Goal: Transaction & Acquisition: Purchase product/service

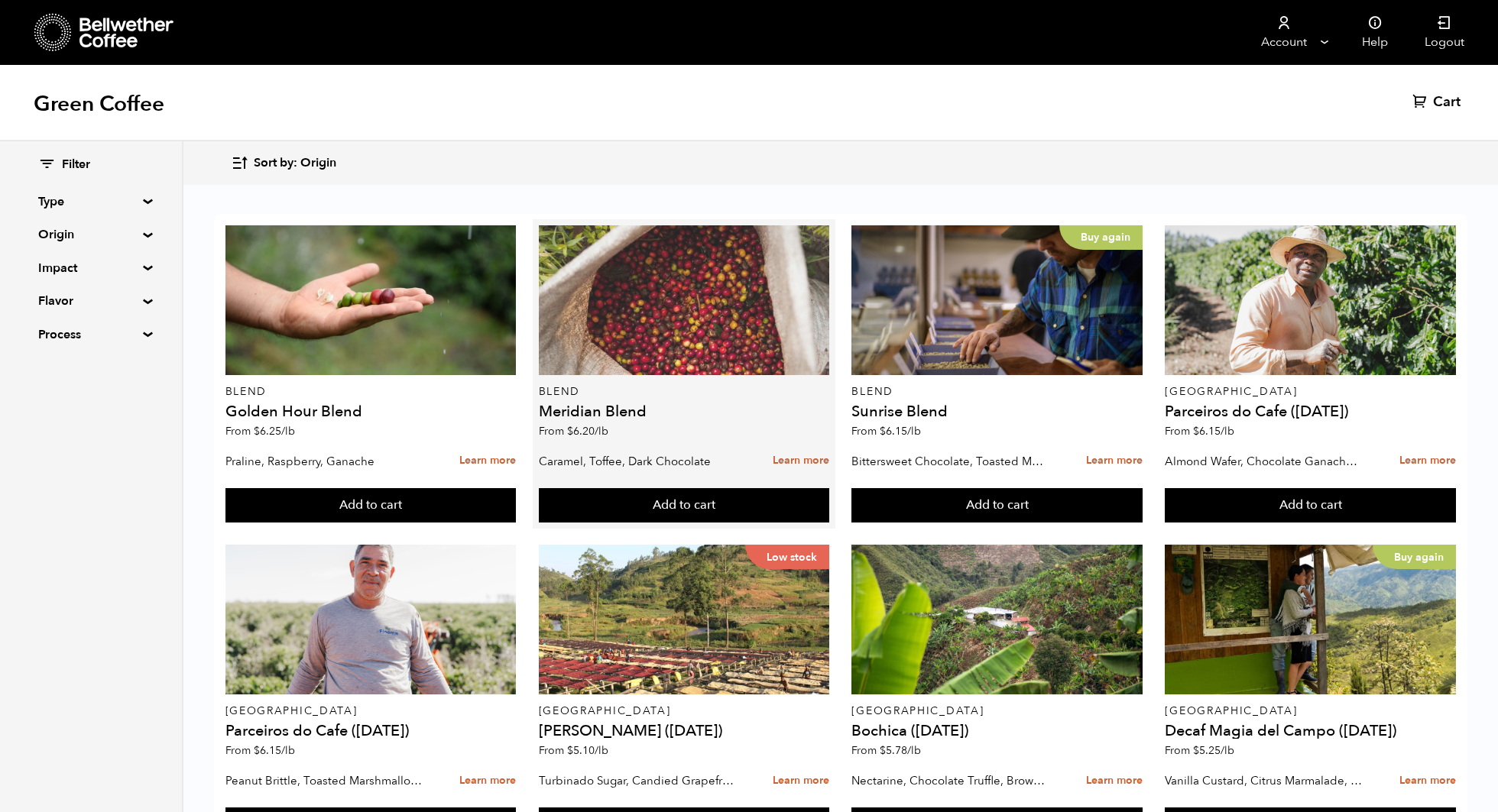
click at [571, 324] on div at bounding box center [684, 300] width 291 height 150
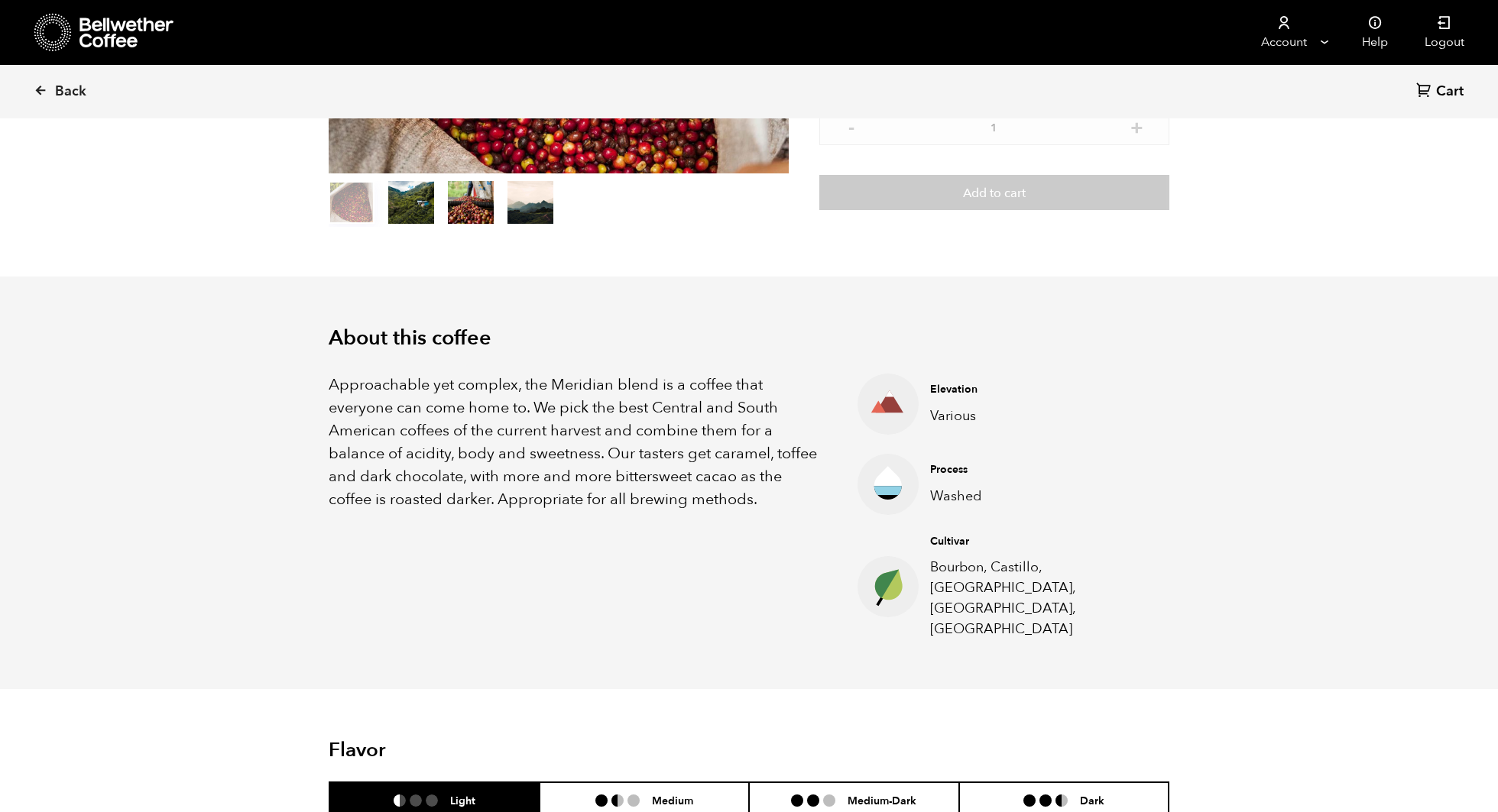
scroll to position [282, 0]
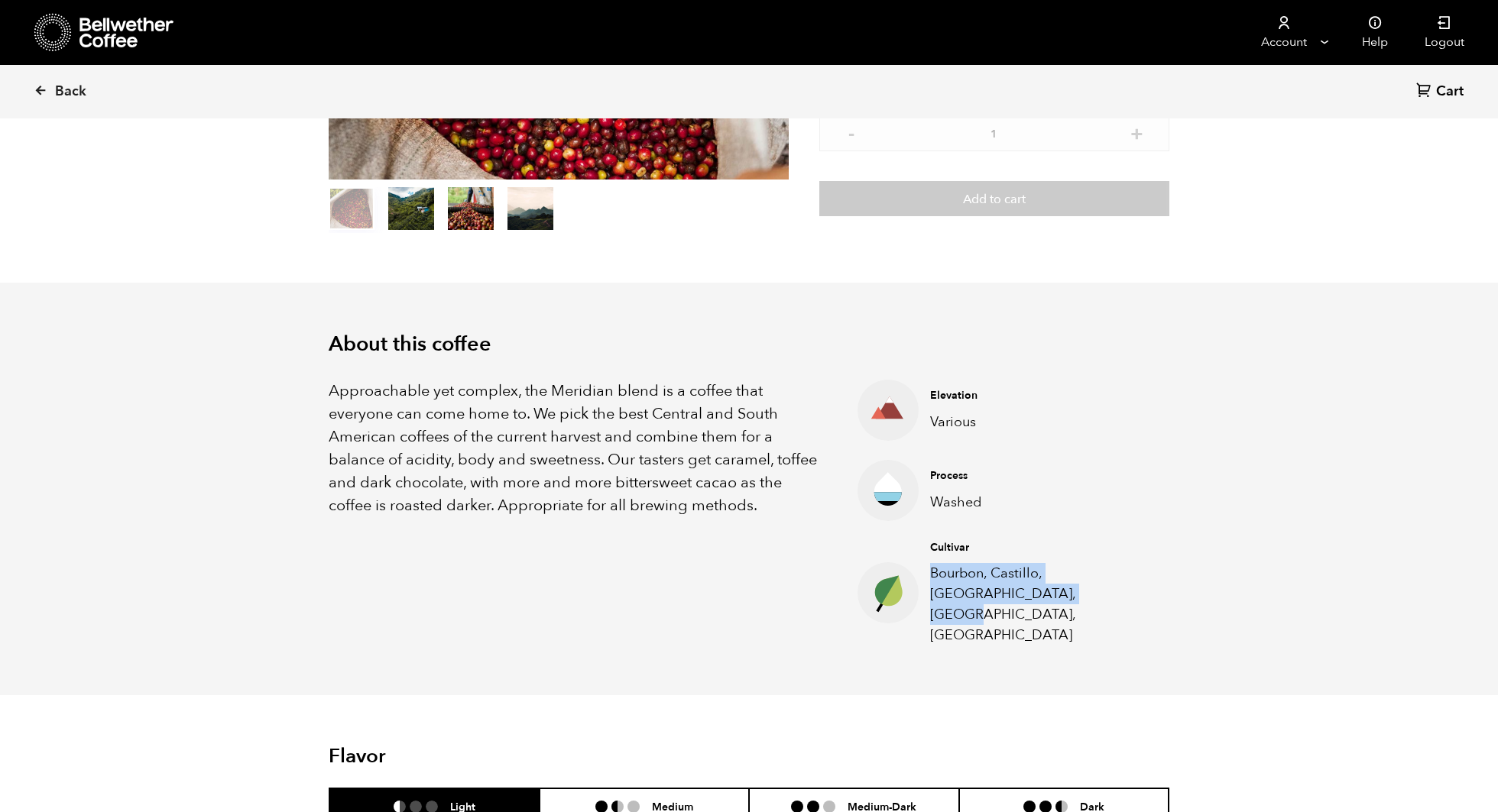
drag, startPoint x: 994, startPoint y: 599, endPoint x: 929, endPoint y: 573, distance: 70.0
click at [929, 573] on div "Cultivar Bourbon, Castillo, [GEOGRAPHIC_DATA], [GEOGRAPHIC_DATA], [GEOGRAPHIC_D…" at bounding box center [1038, 593] width 238 height 106
copy p "Bourbon, Castillo, [GEOGRAPHIC_DATA], [GEOGRAPHIC_DATA], [GEOGRAPHIC_DATA]"
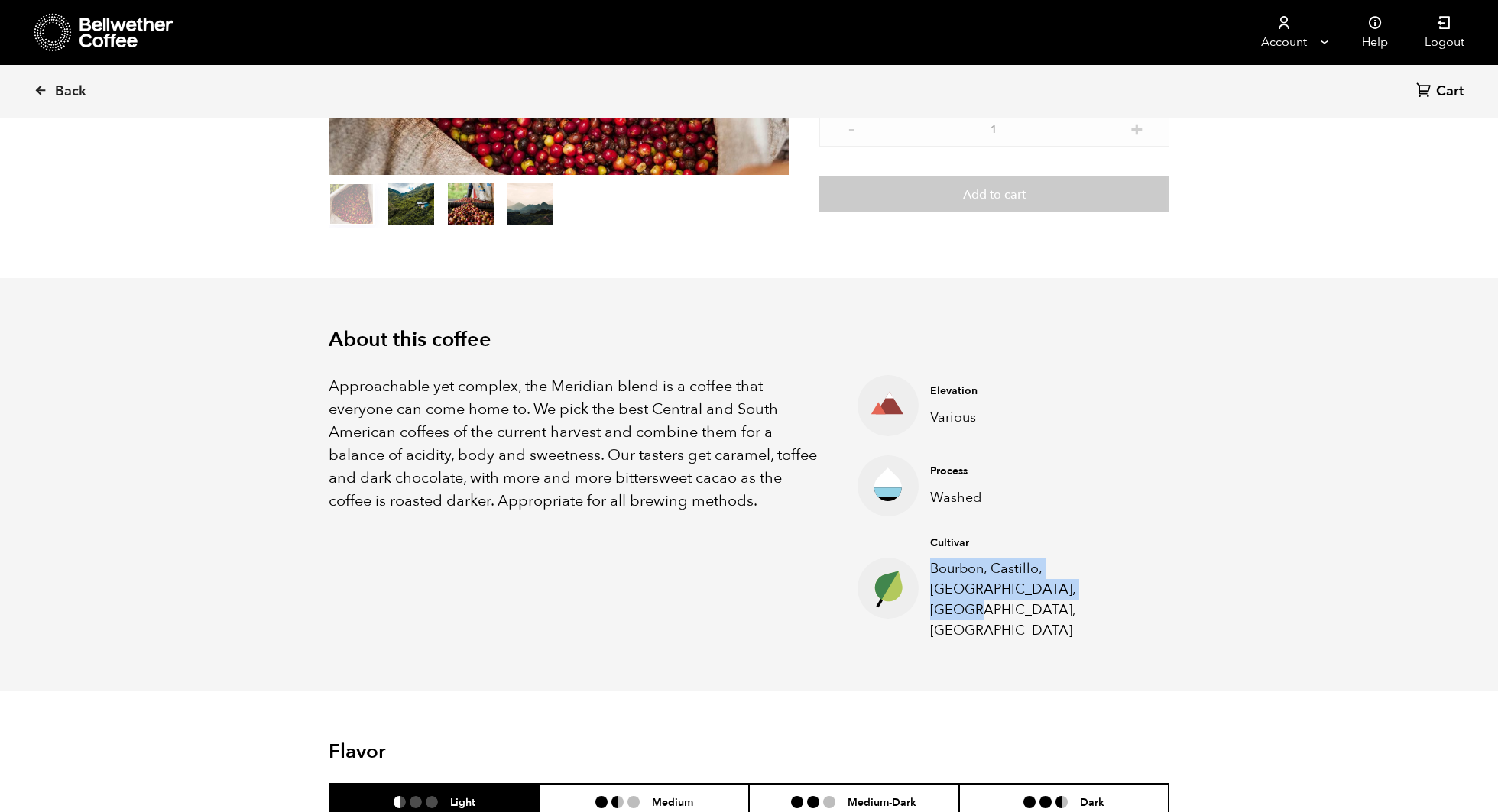
scroll to position [585, 0]
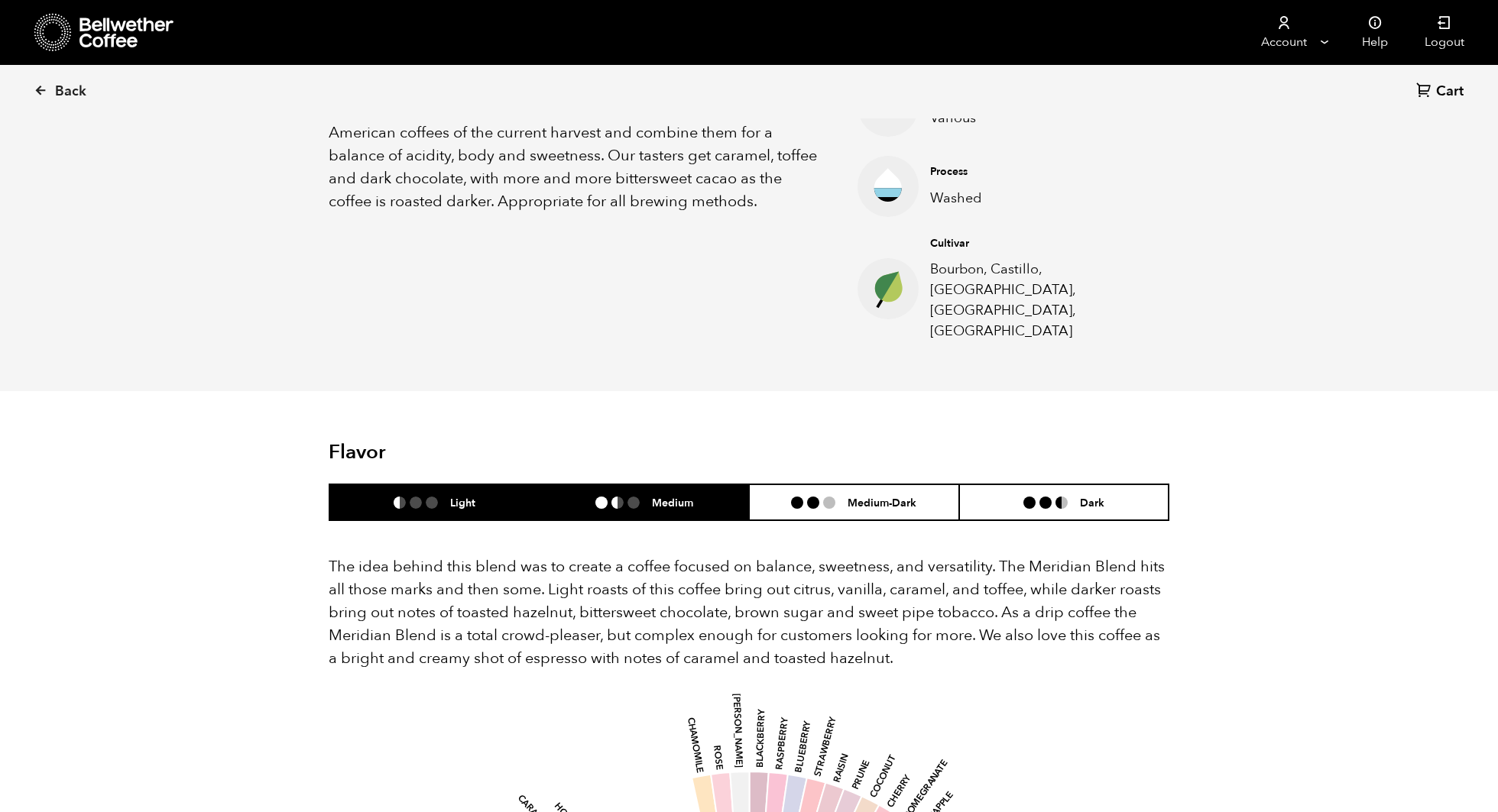
click at [700, 484] on li "Medium" at bounding box center [644, 502] width 210 height 36
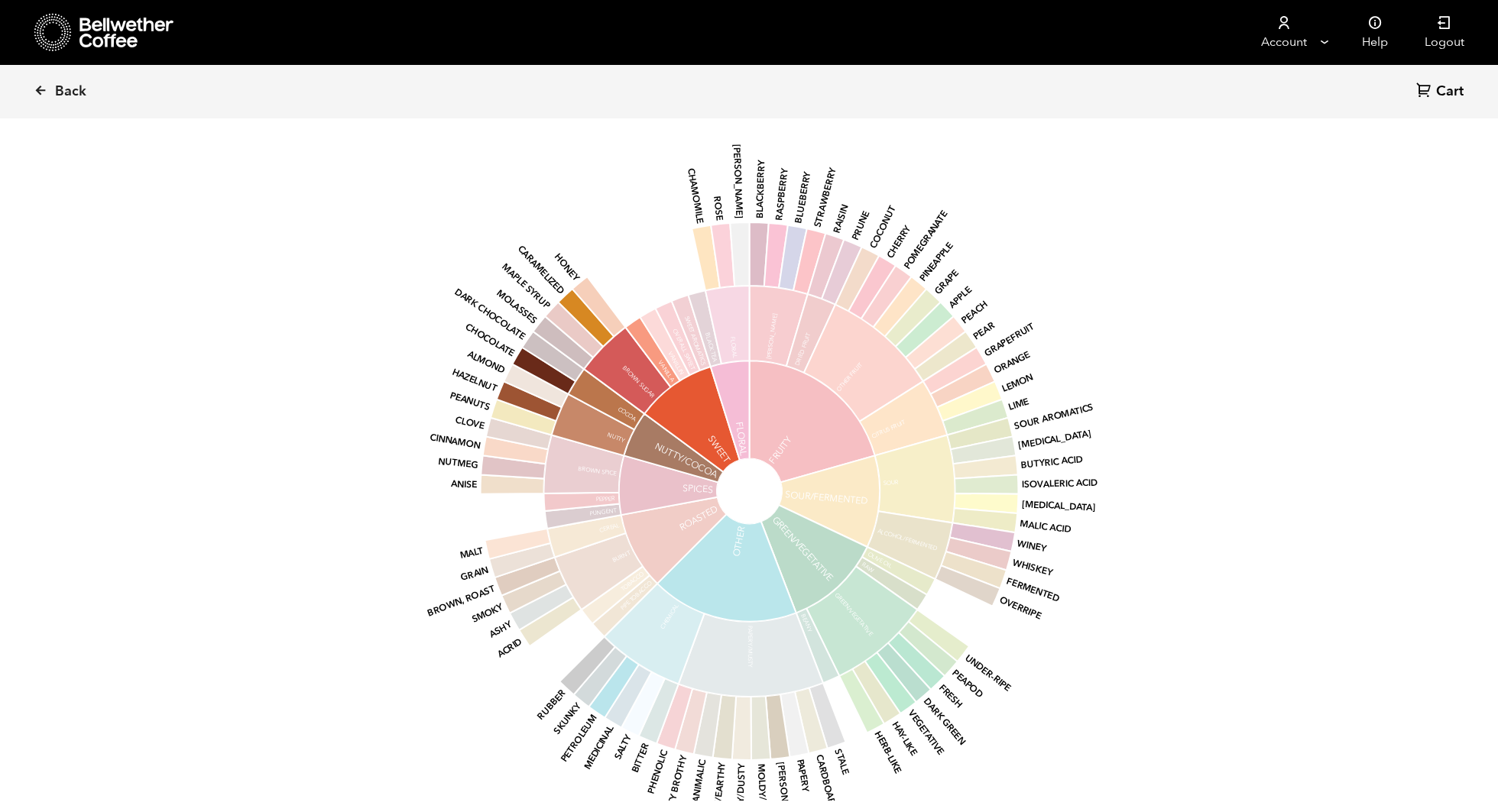
scroll to position [1193, 0]
